Goal: Information Seeking & Learning: Compare options

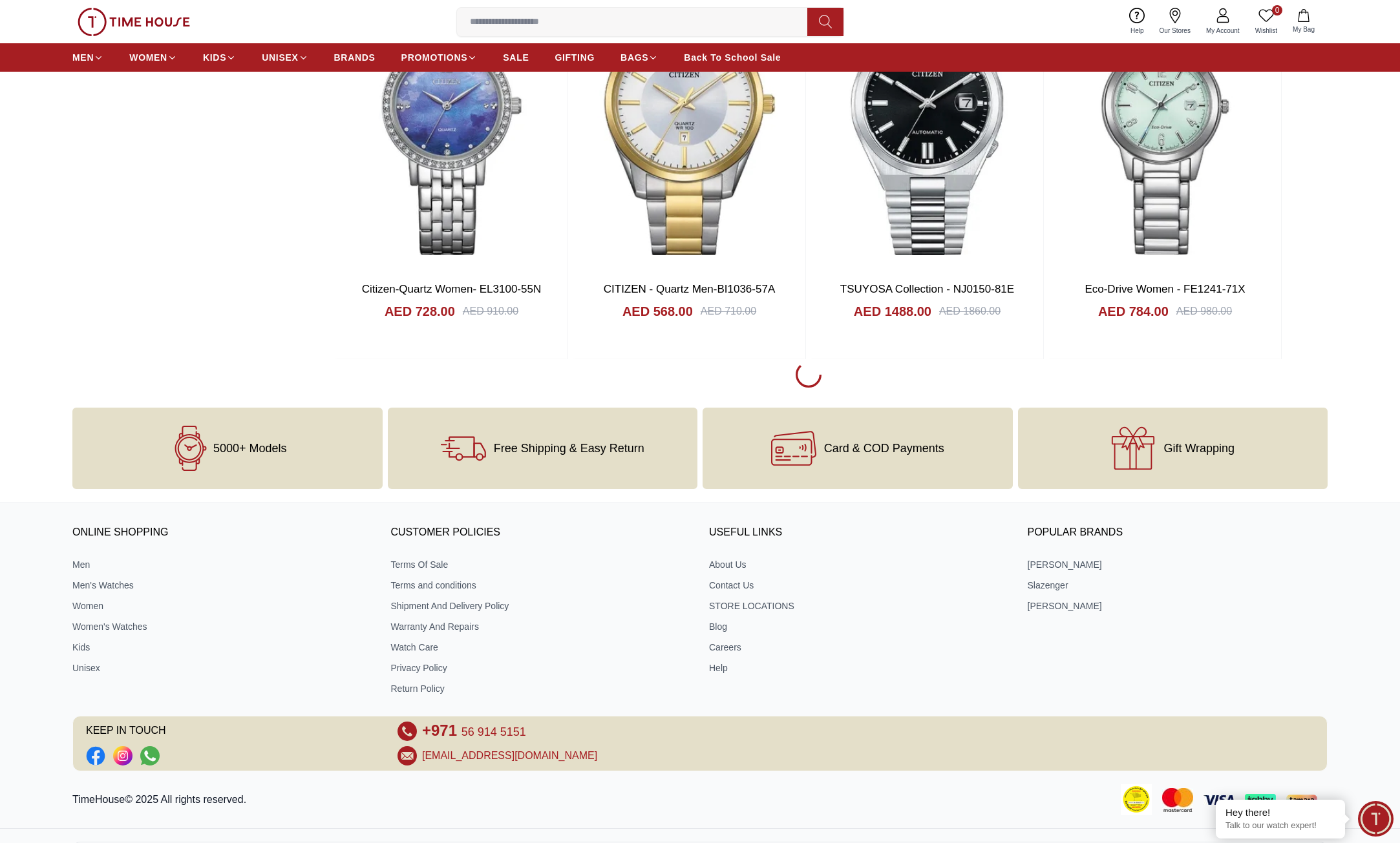
scroll to position [2485, 0]
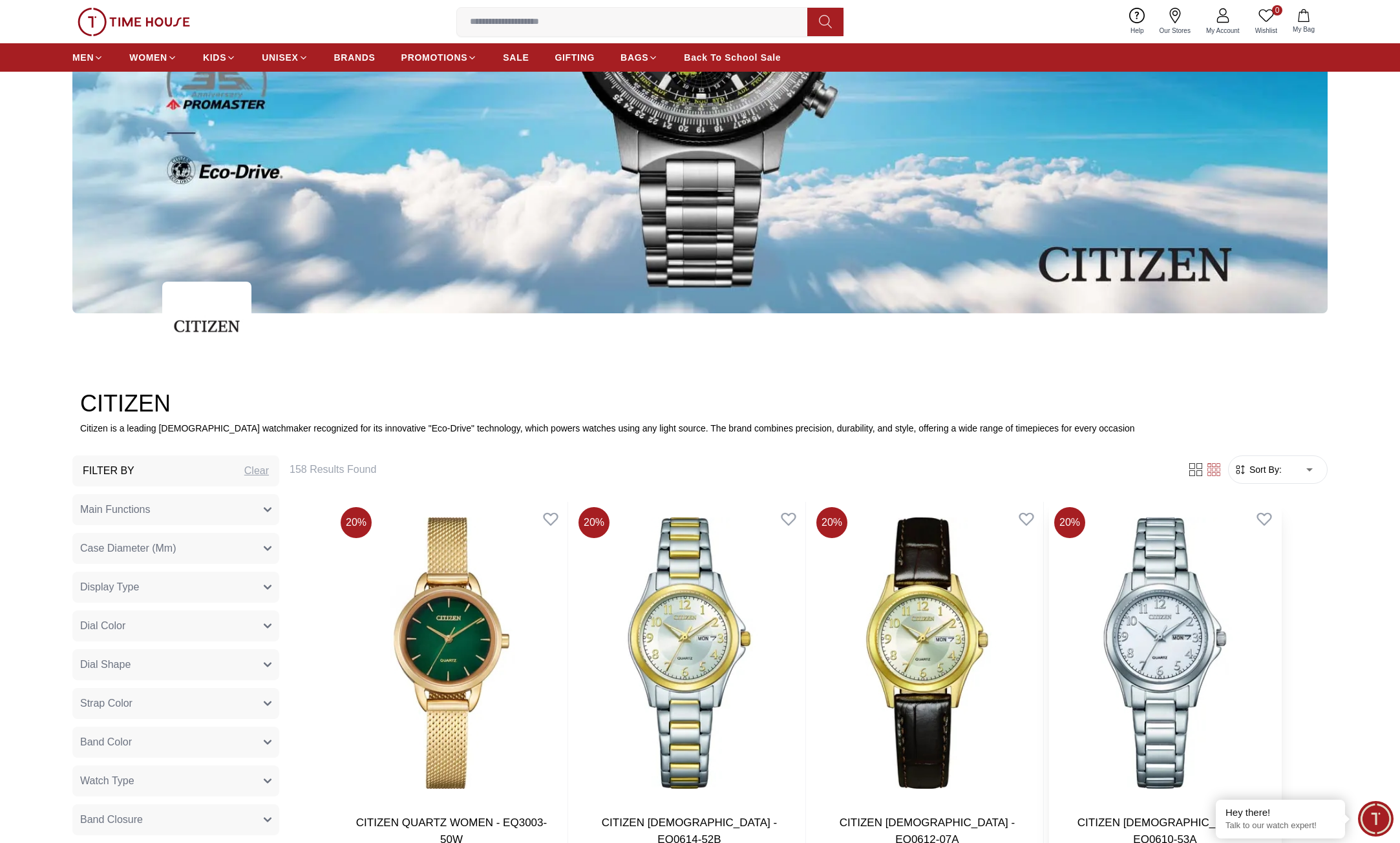
scroll to position [323, 0]
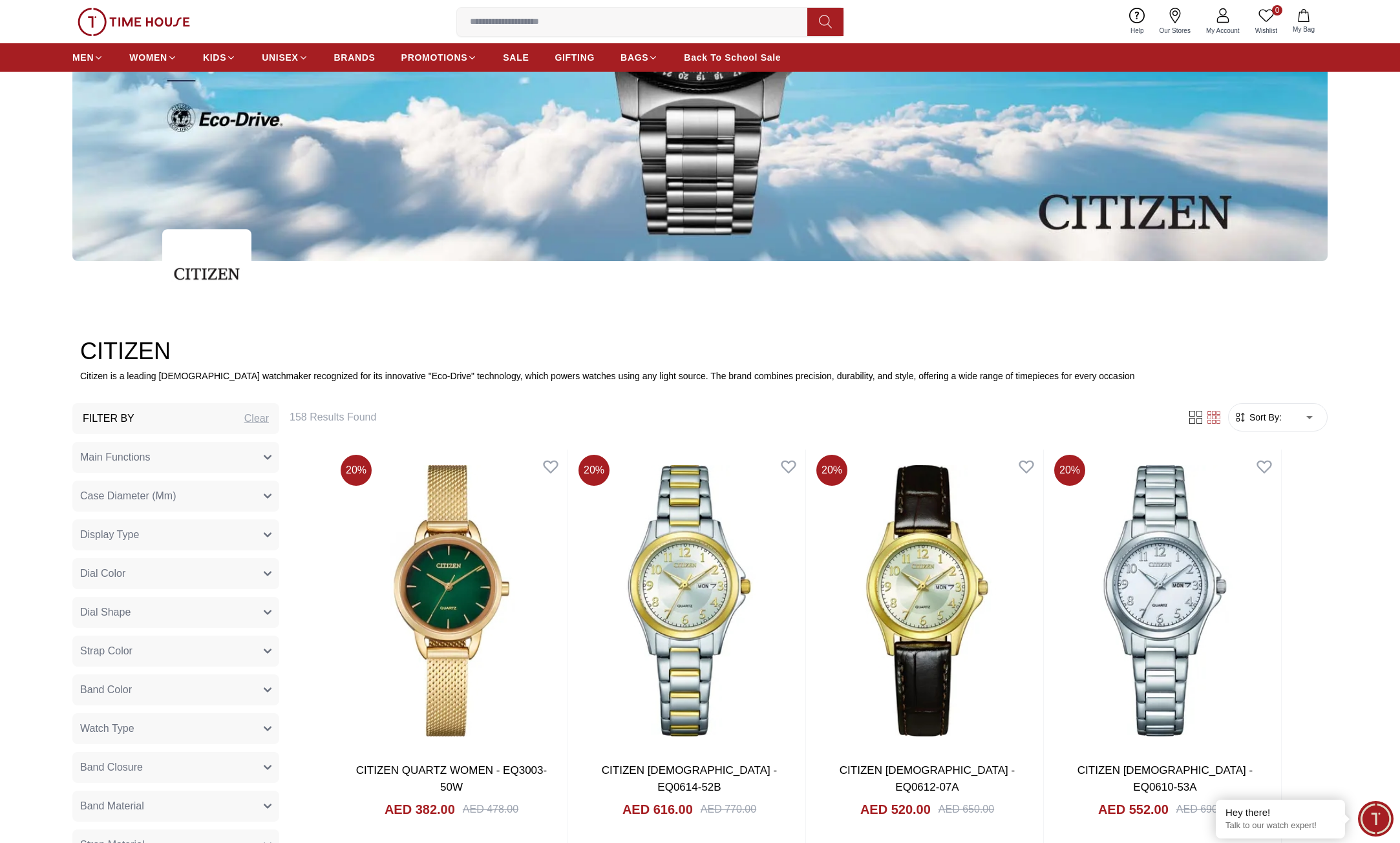
click at [1272, 418] on span "Sort By:" at bounding box center [1264, 418] width 35 height 13
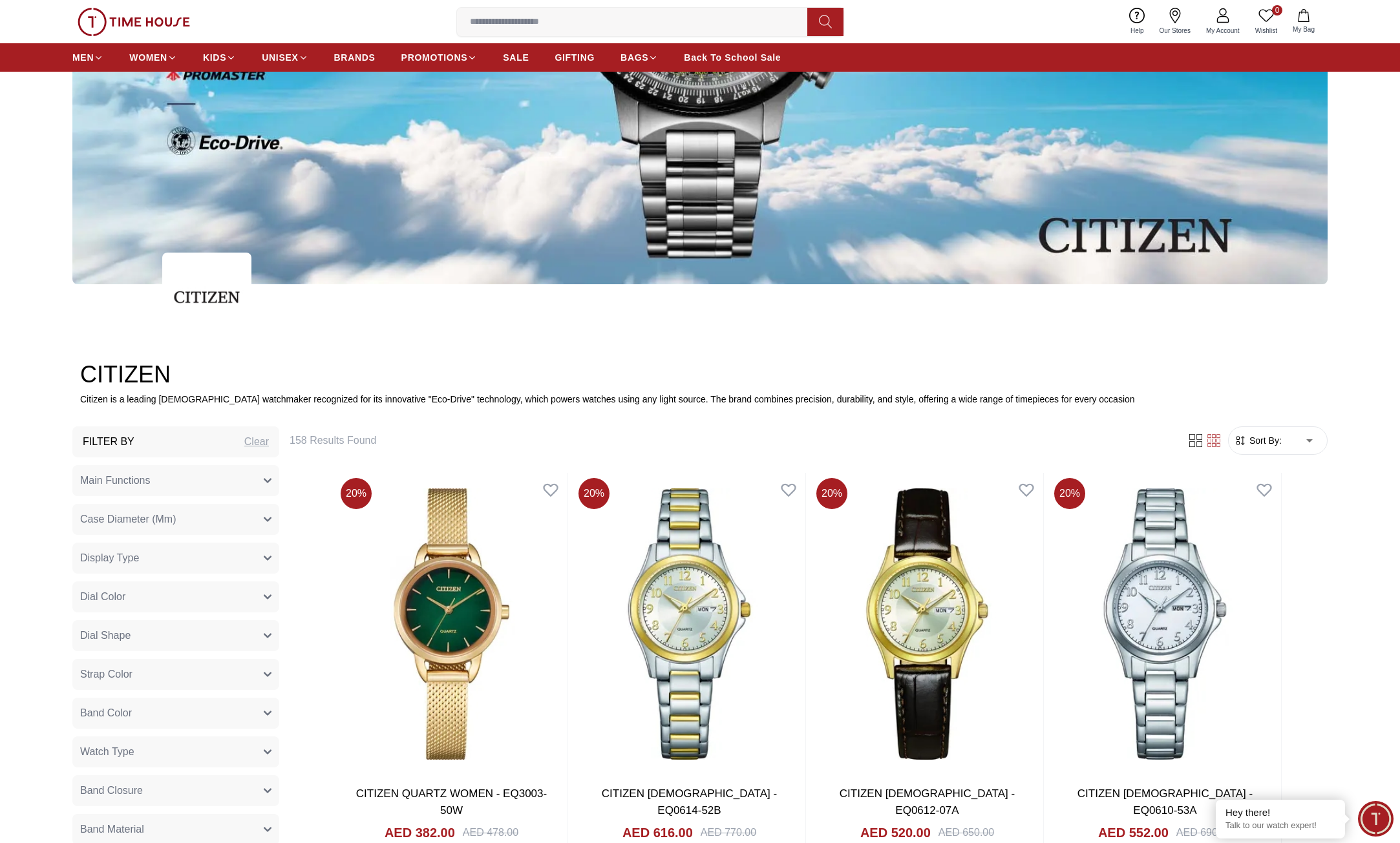
scroll to position [258, 0]
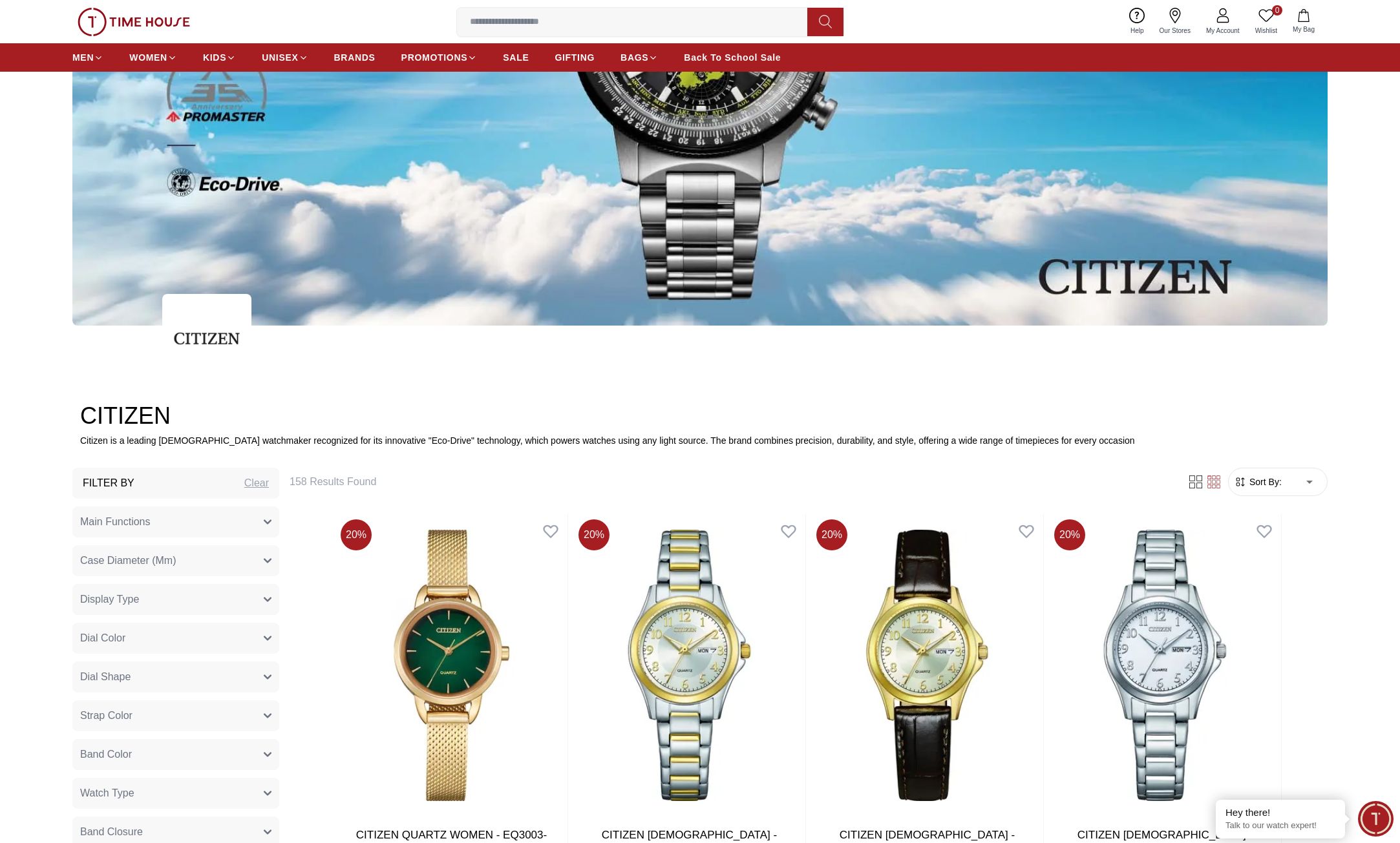
click at [251, 485] on div "Clear" at bounding box center [256, 484] width 24 height 16
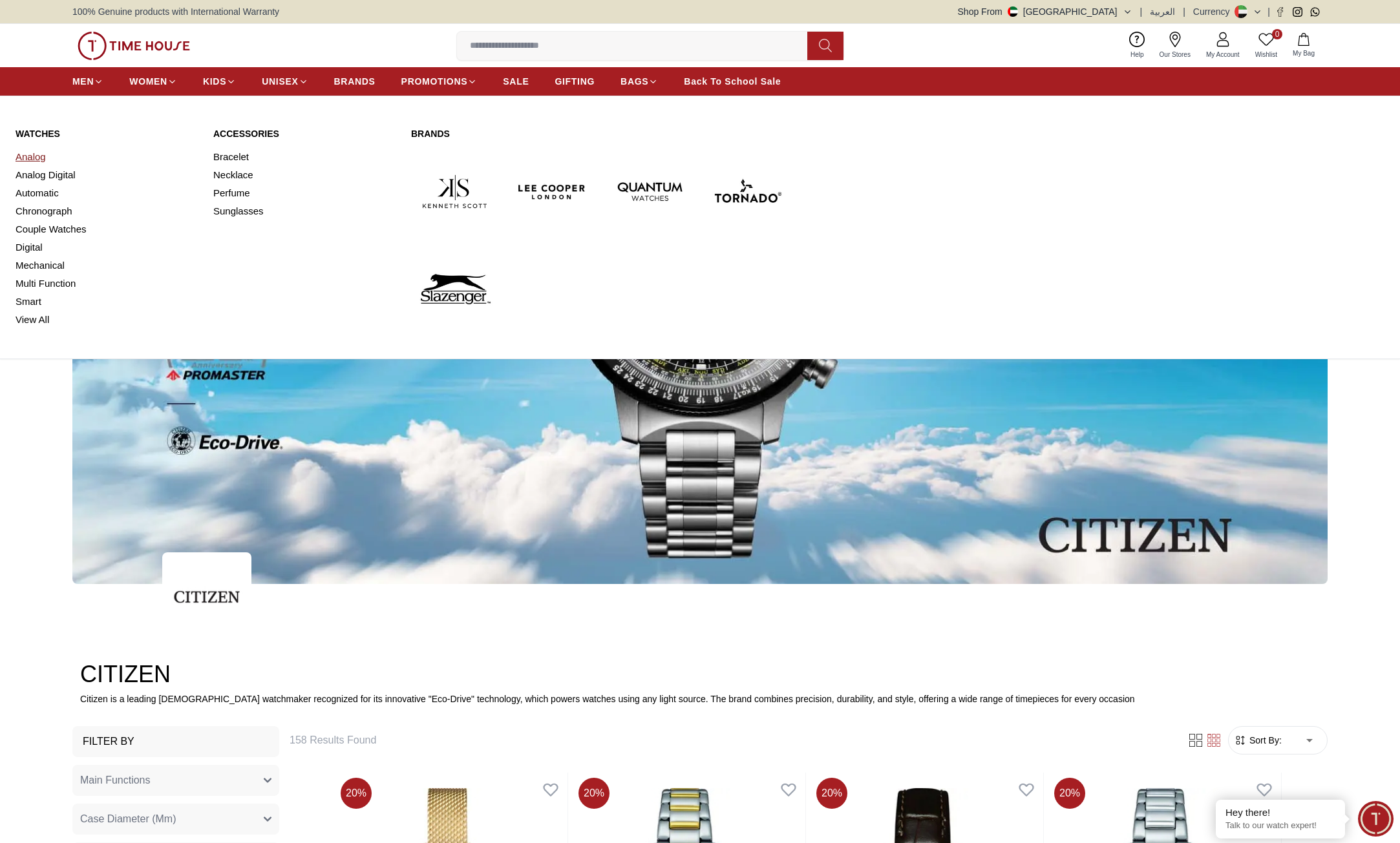
click at [35, 156] on link "Analog" at bounding box center [106, 157] width 182 height 18
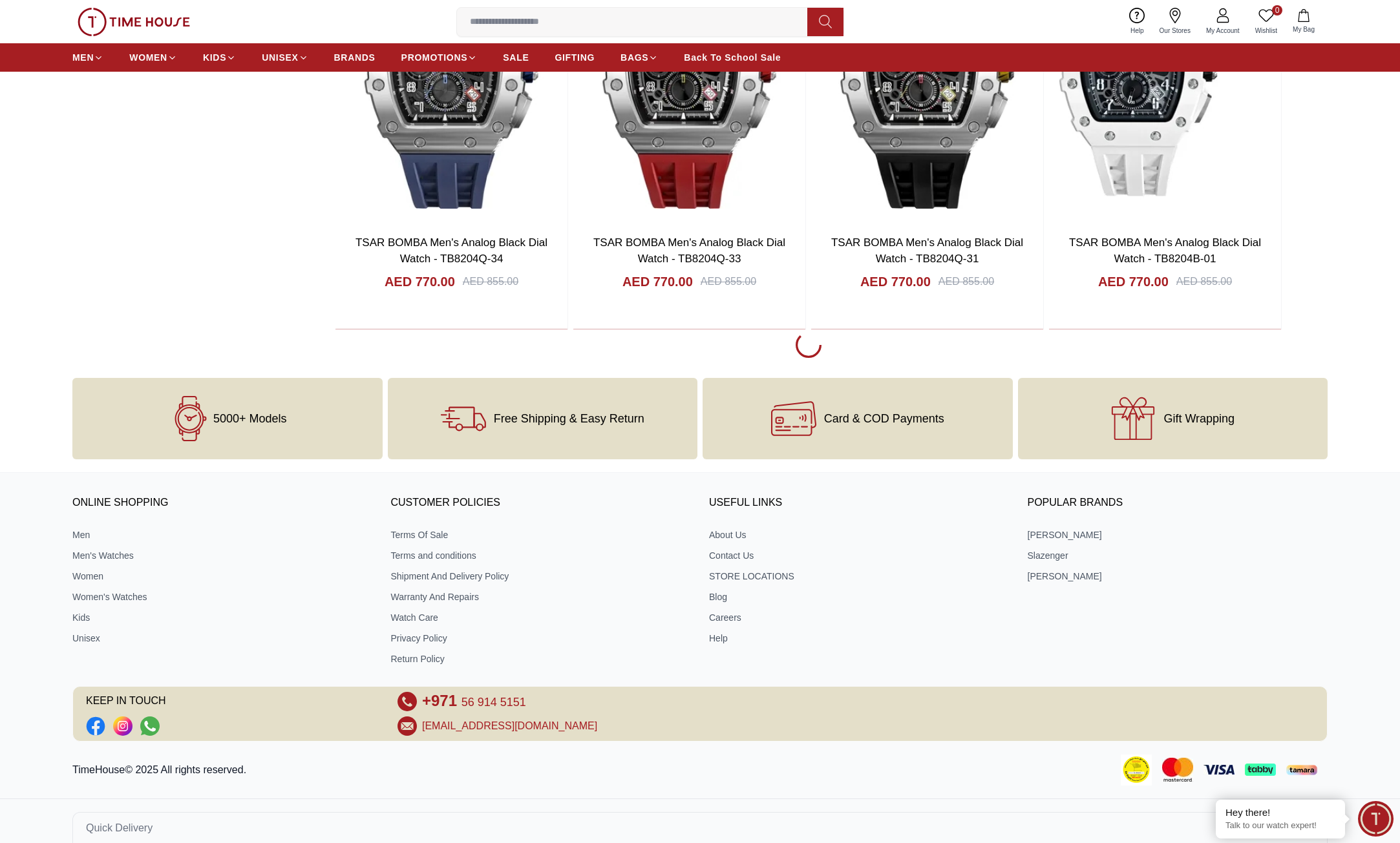
scroll to position [1937, 0]
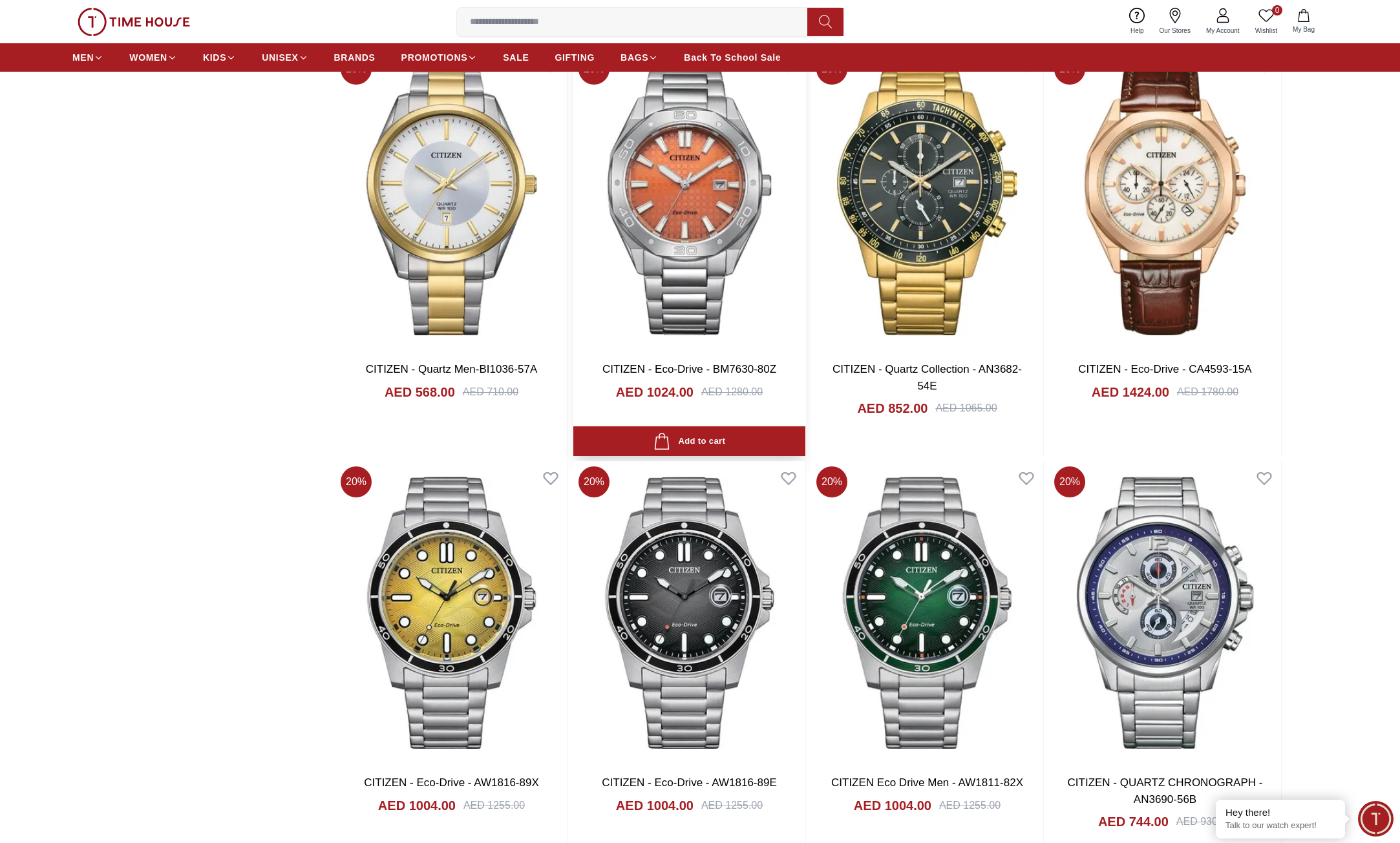
scroll to position [2260, 0]
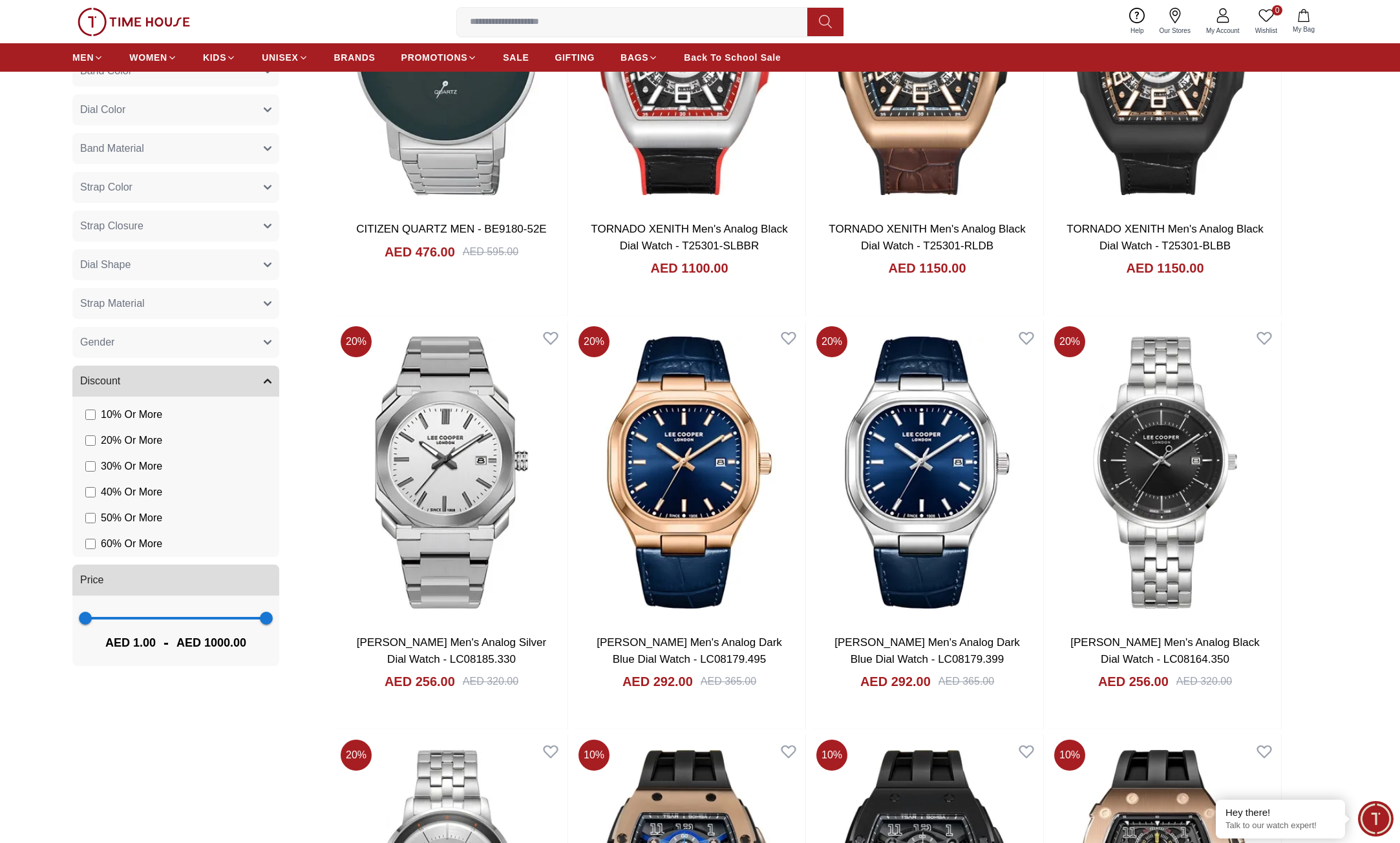
scroll to position [711, 0]
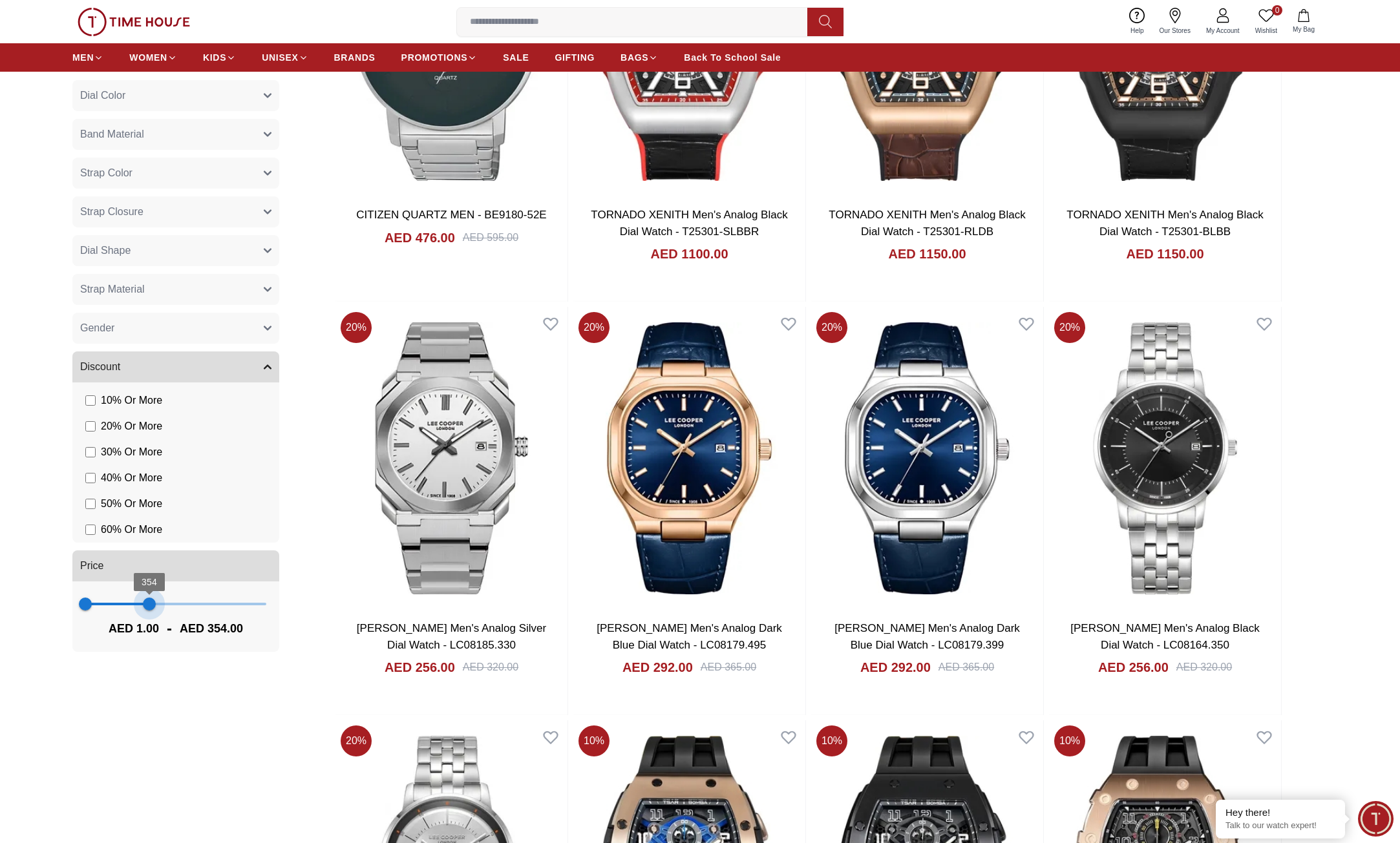
type input "***"
drag, startPoint x: 273, startPoint y: 603, endPoint x: 147, endPoint y: 618, distance: 126.9
click at [147, 618] on div "1 344 AED 1.00 - AED 344.00" at bounding box center [176, 616] width 207 height 70
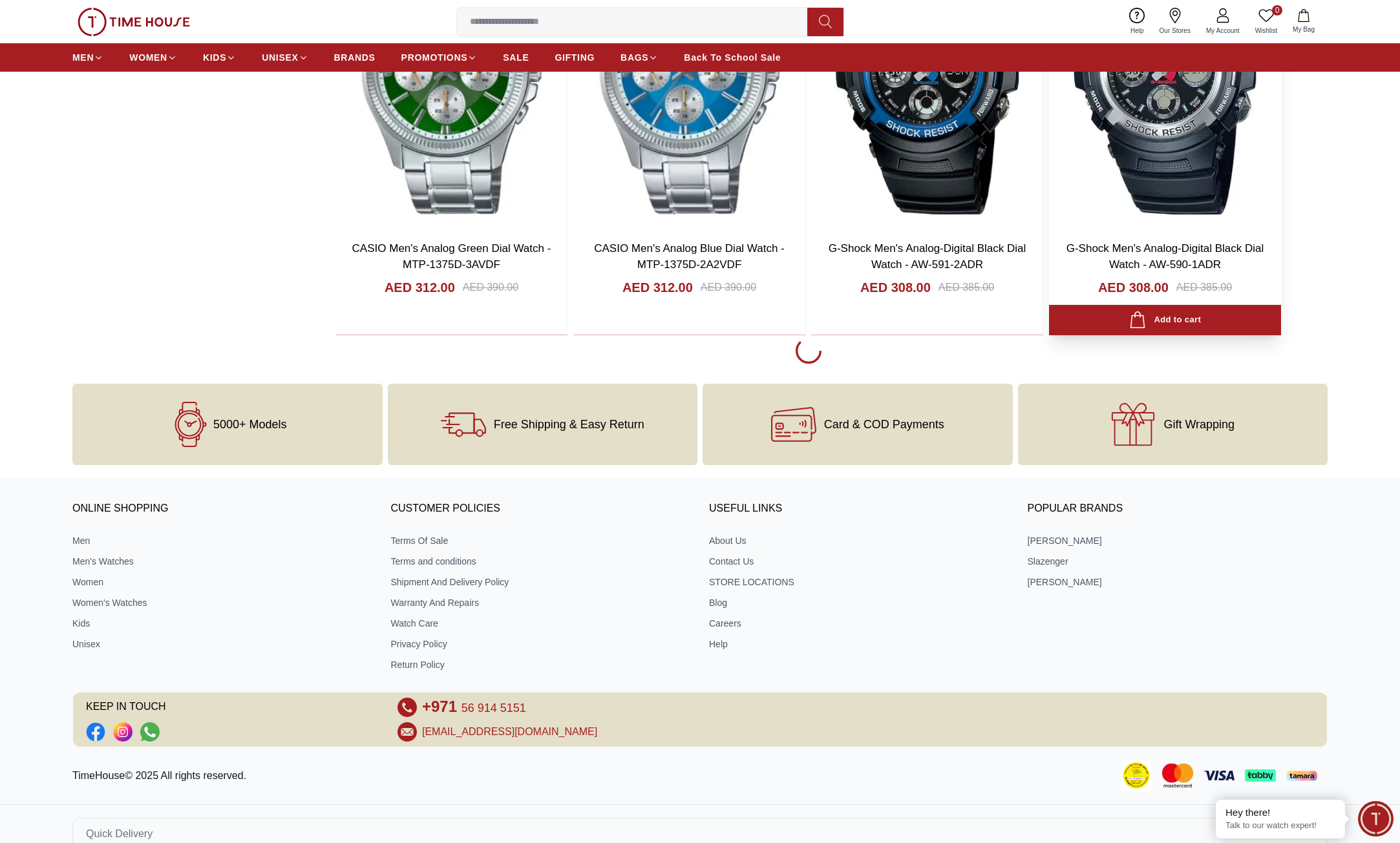
scroll to position [1937, 0]
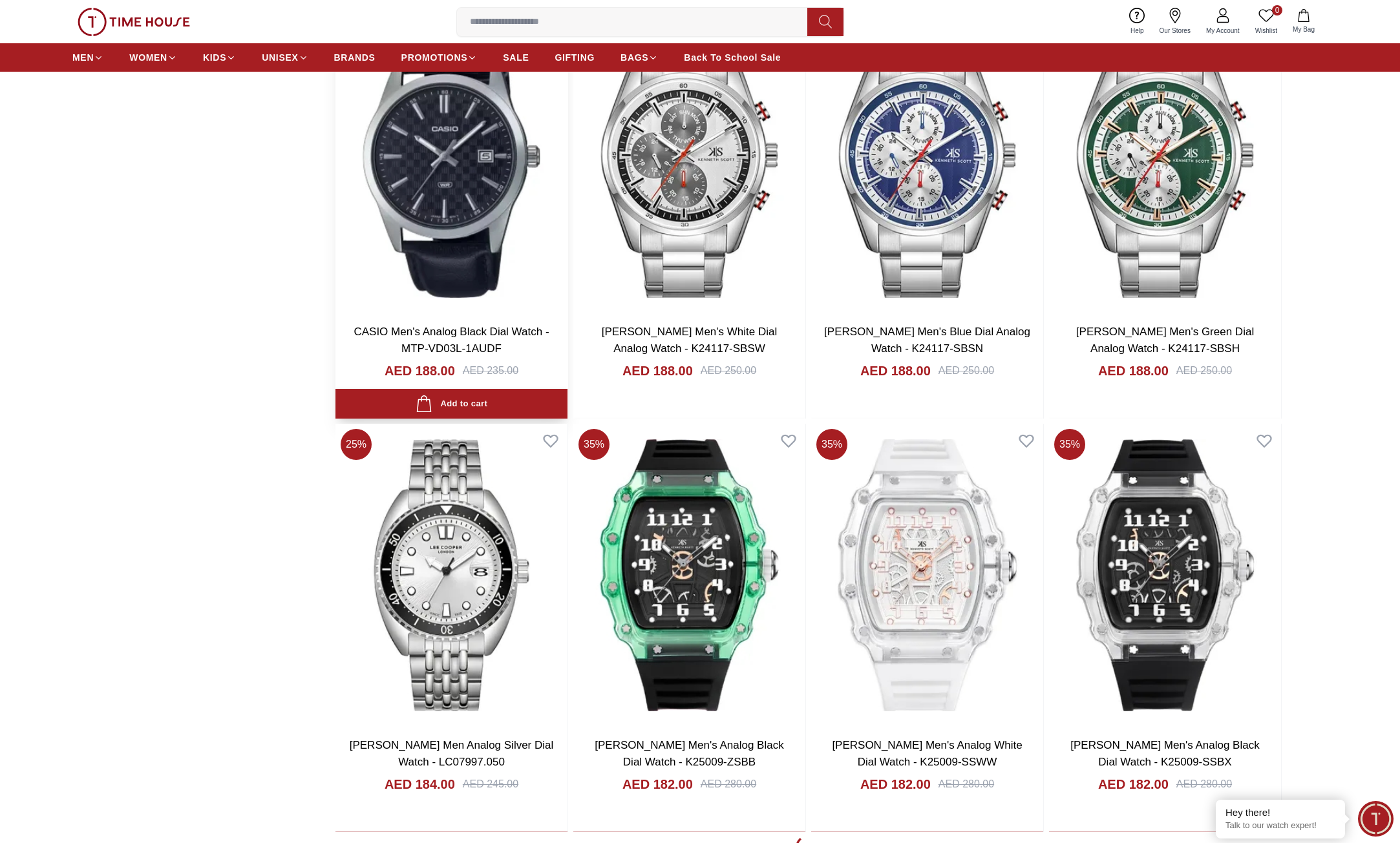
scroll to position [5556, 0]
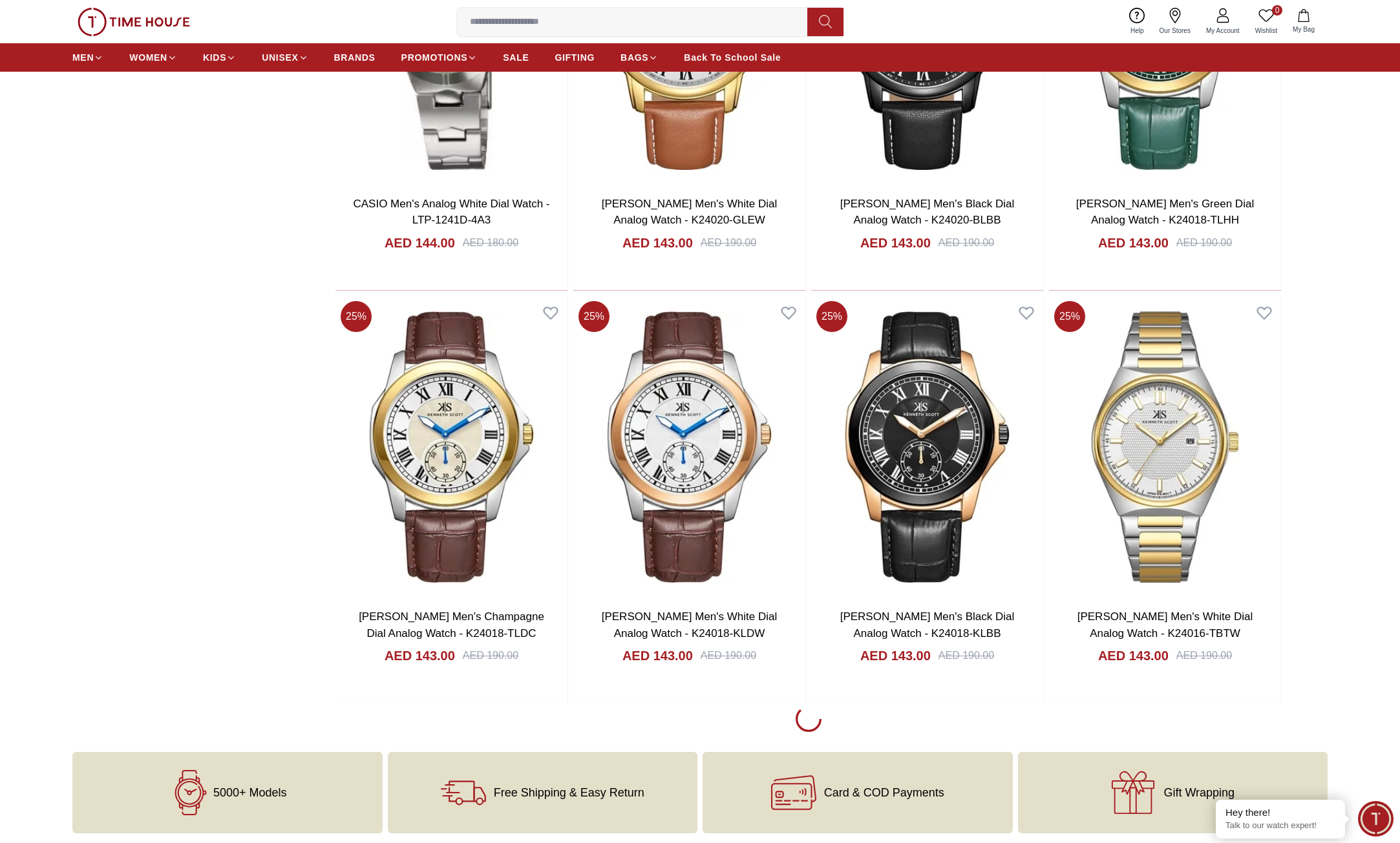
scroll to position [9820, 0]
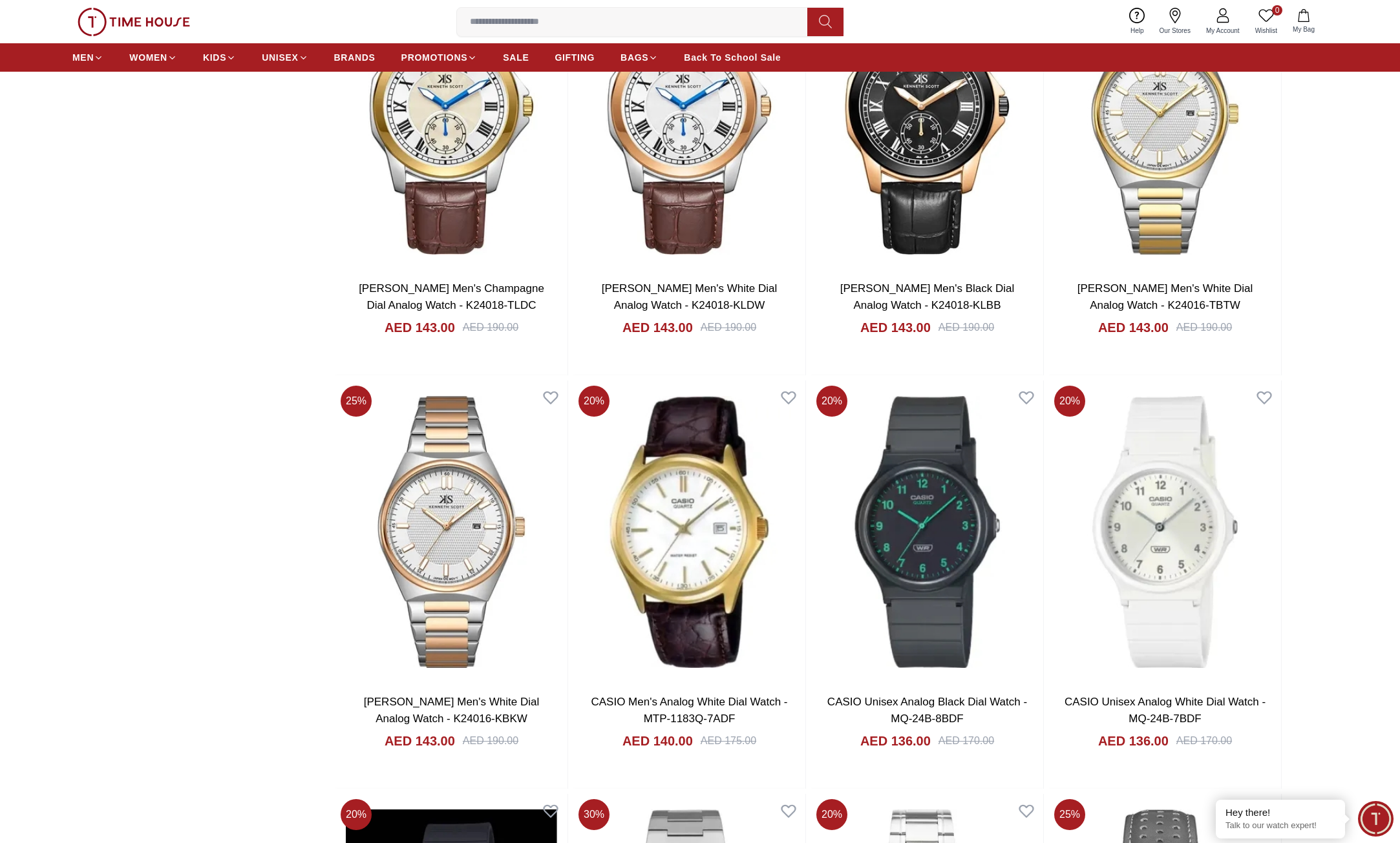
scroll to position [10272, 0]
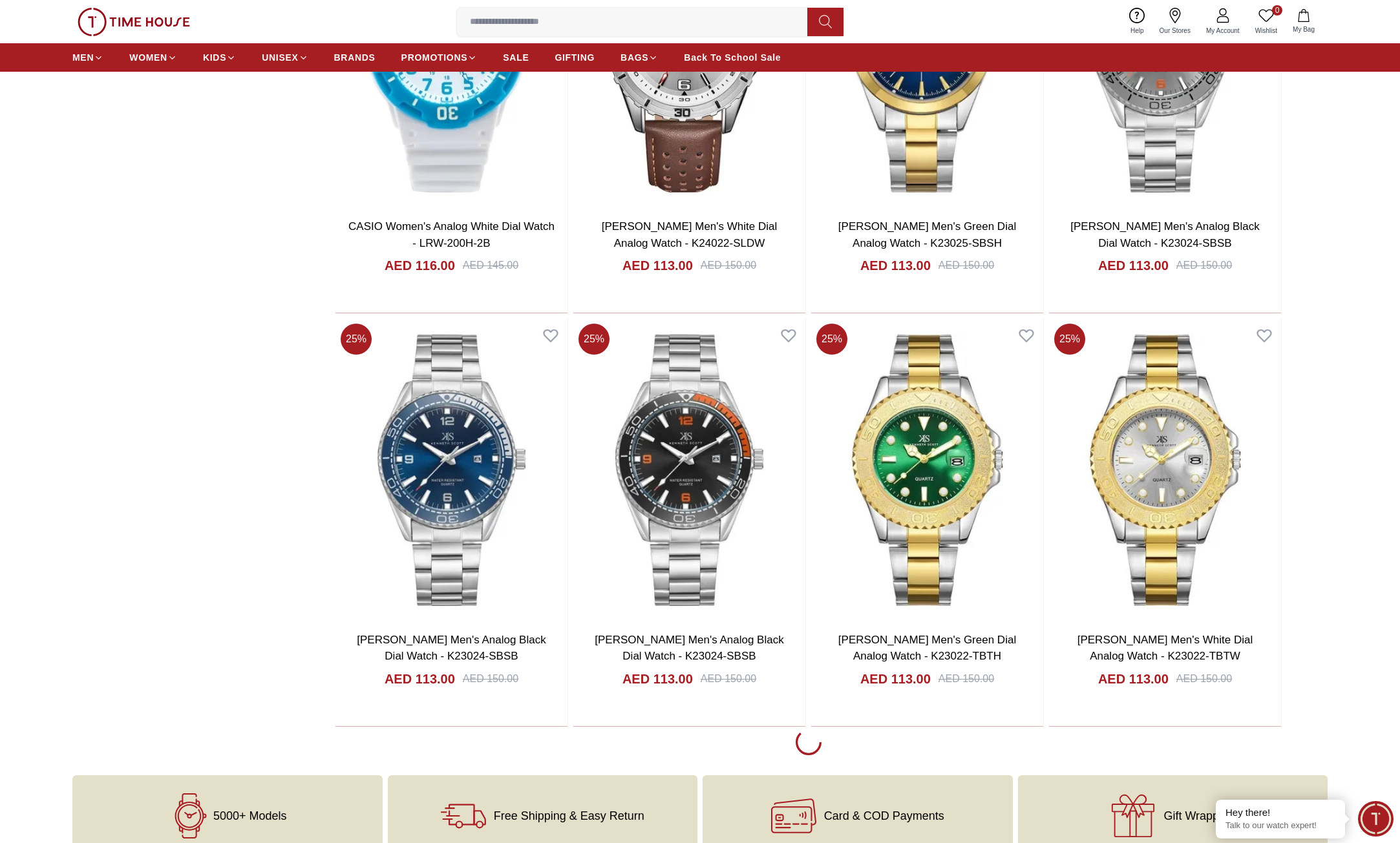
scroll to position [14337, 0]
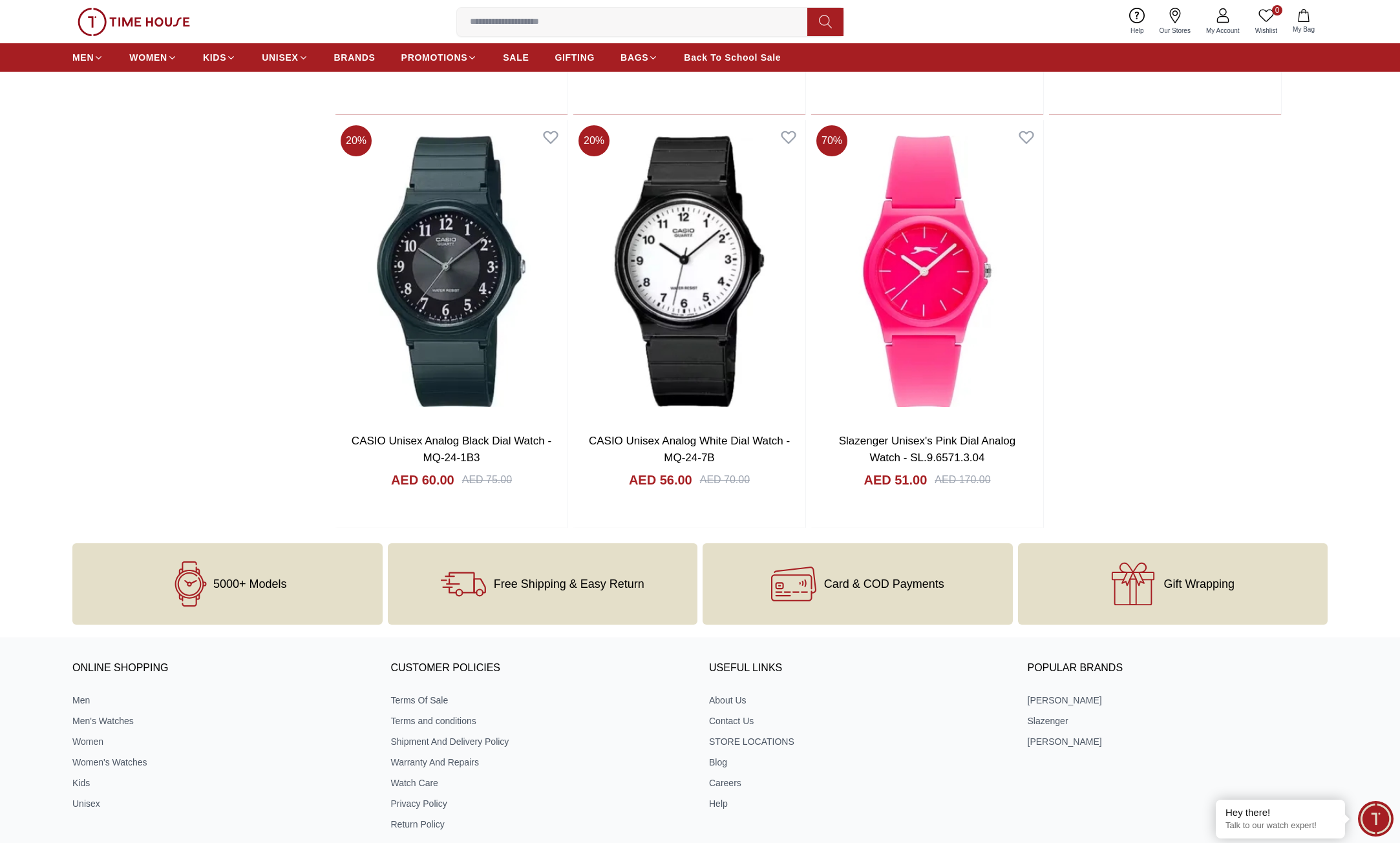
scroll to position [17891, 0]
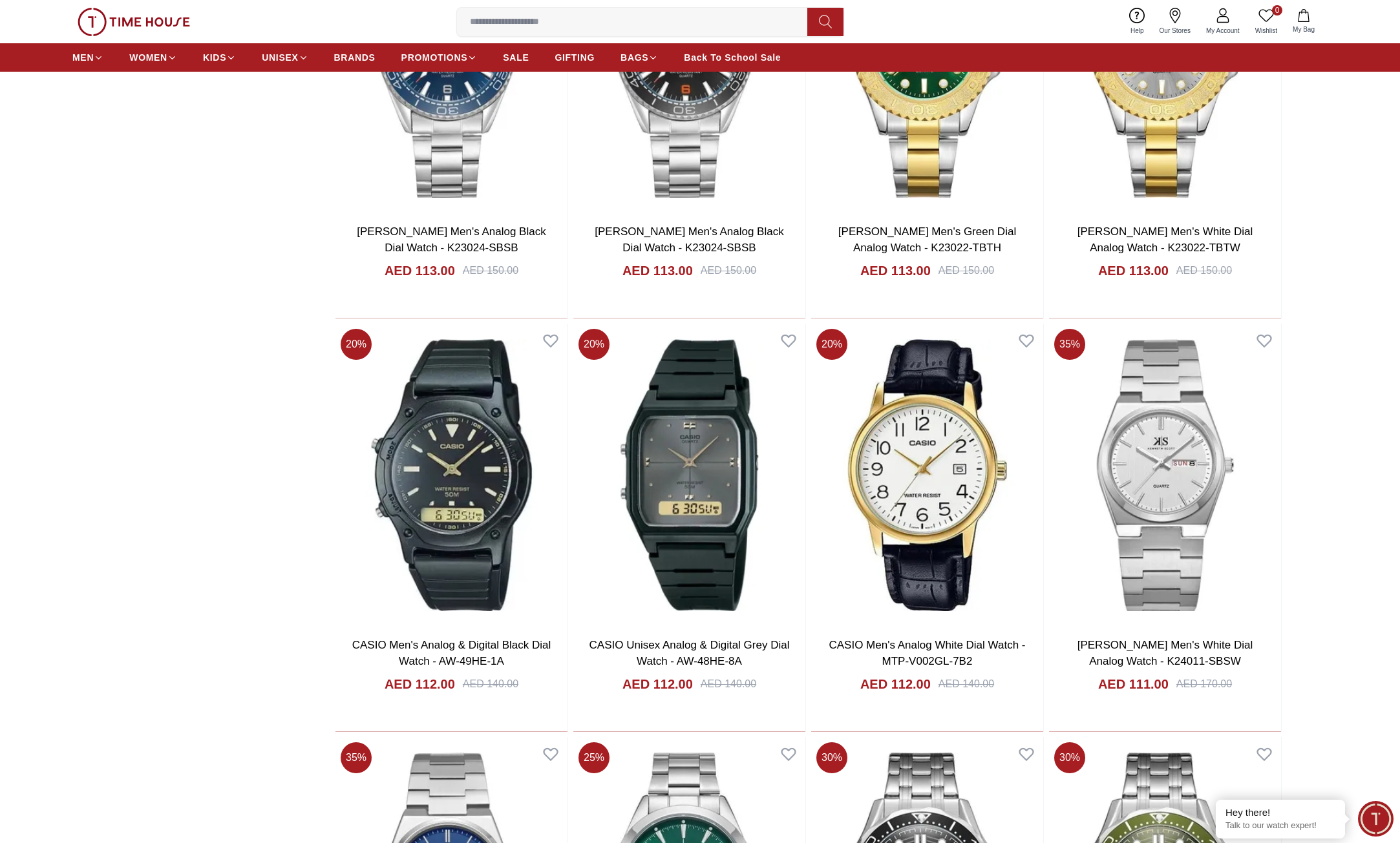
scroll to position [10272, 0]
